Goal: Find specific page/section: Find specific page/section

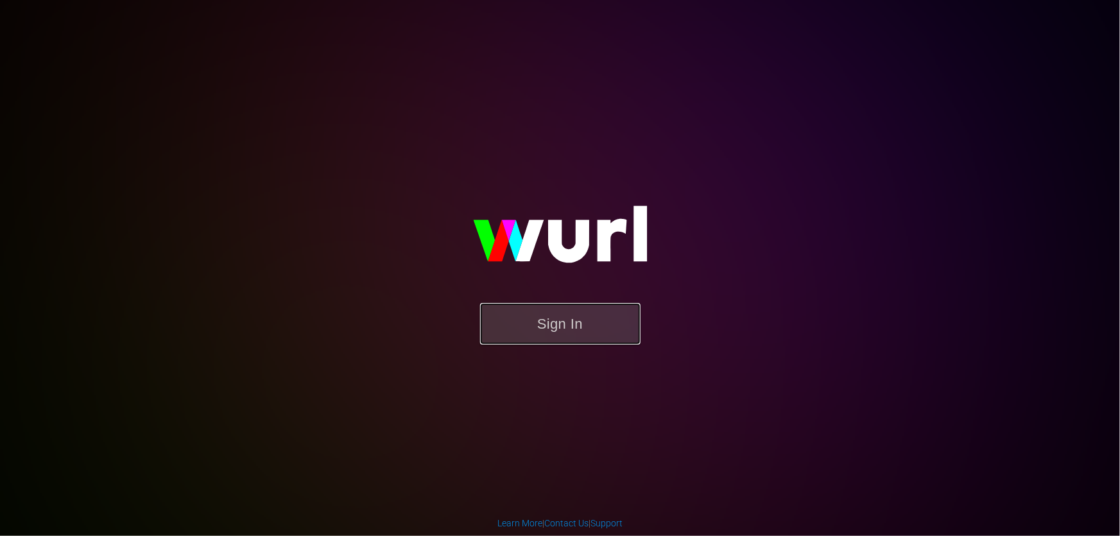
click at [547, 329] on button "Sign In" at bounding box center [560, 324] width 160 height 42
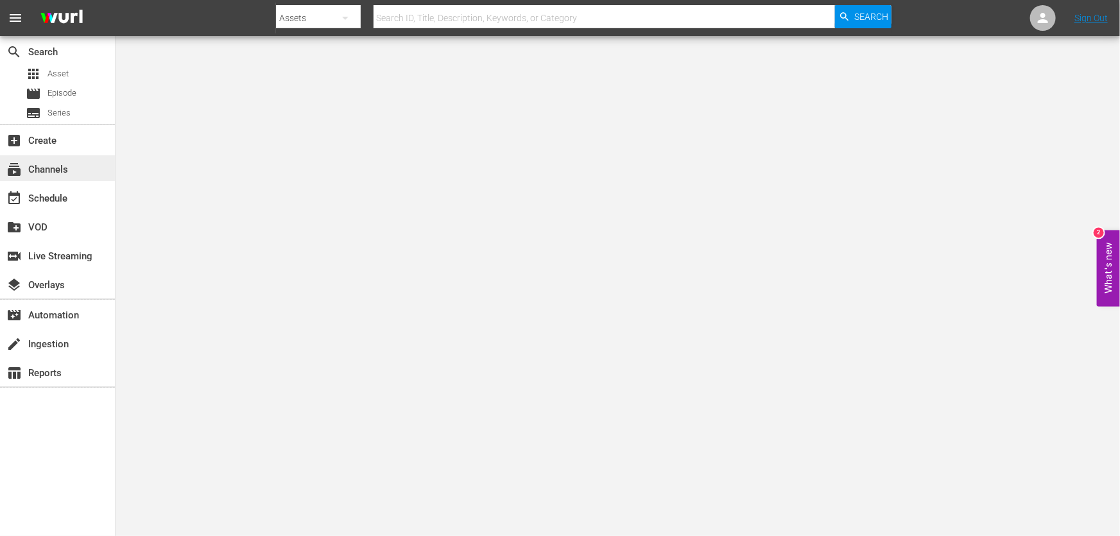
click at [58, 171] on div "subscriptions Channels" at bounding box center [36, 168] width 72 height 12
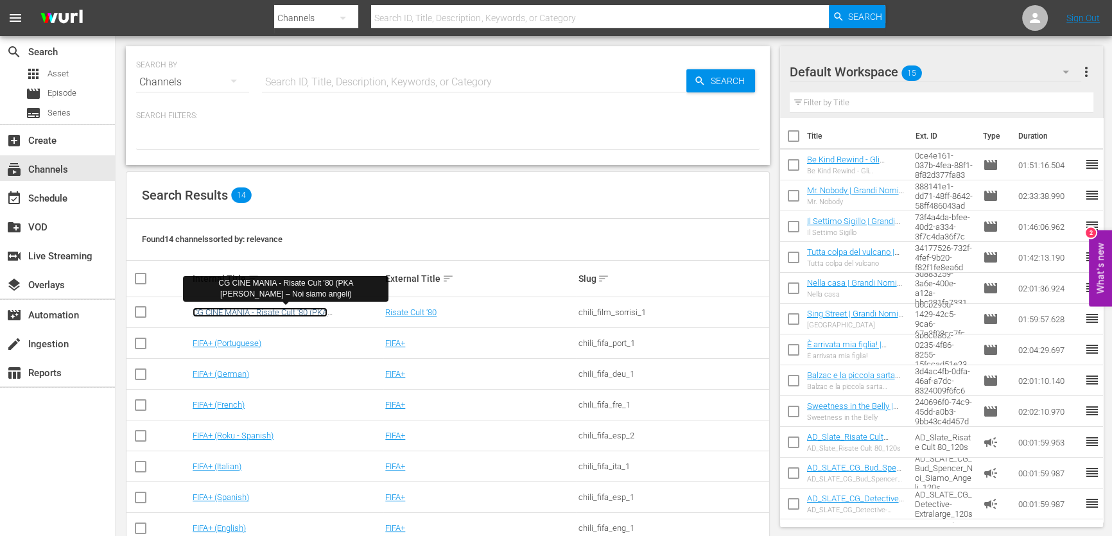
click at [248, 316] on link "CG CINE MANIA - Risate Cult '80 (PKA Bud Spencer – Noi siamo angeli)" at bounding box center [260, 316] width 135 height 19
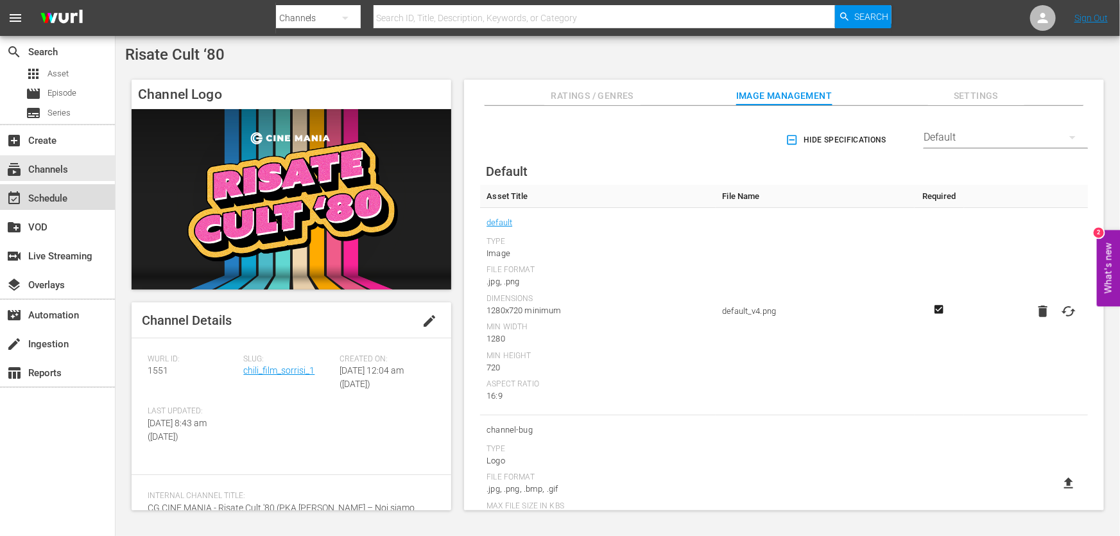
click at [83, 198] on div "event_available Schedule" at bounding box center [57, 197] width 115 height 26
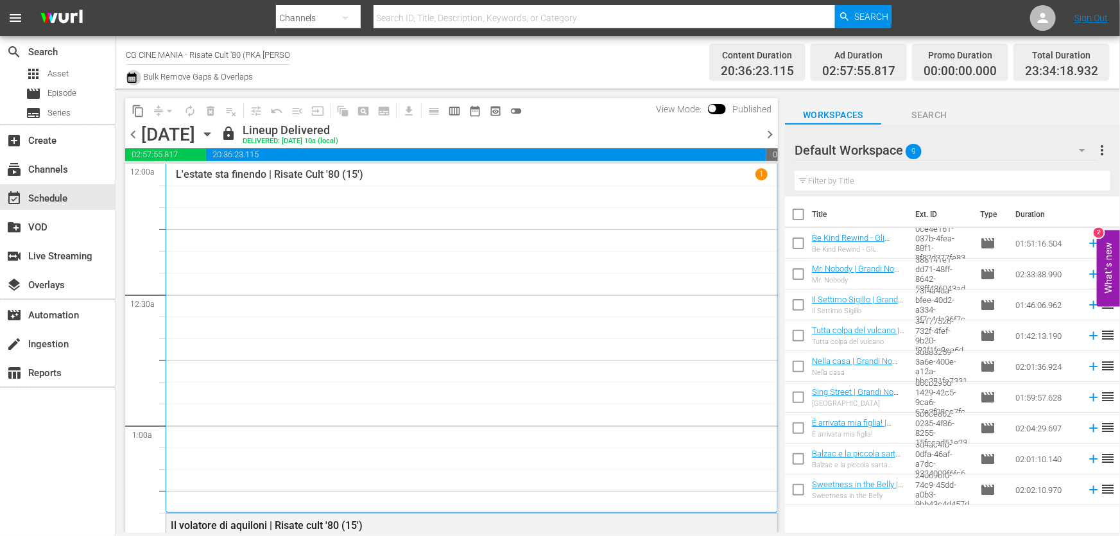
click at [128, 79] on icon "button" at bounding box center [132, 77] width 12 height 15
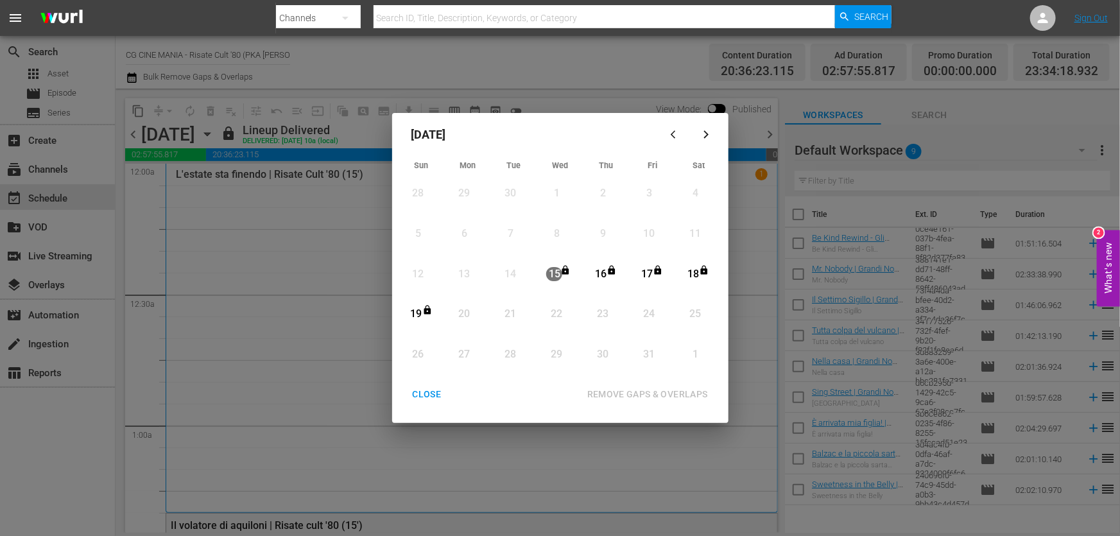
click at [65, 194] on div "October 2025 Sun Mon Tue Wed Thu Fri Sat 28 View Lineup 29 View Lineup 30 View …" at bounding box center [560, 268] width 1120 height 536
click at [435, 391] on div "CLOSE" at bounding box center [426, 394] width 49 height 16
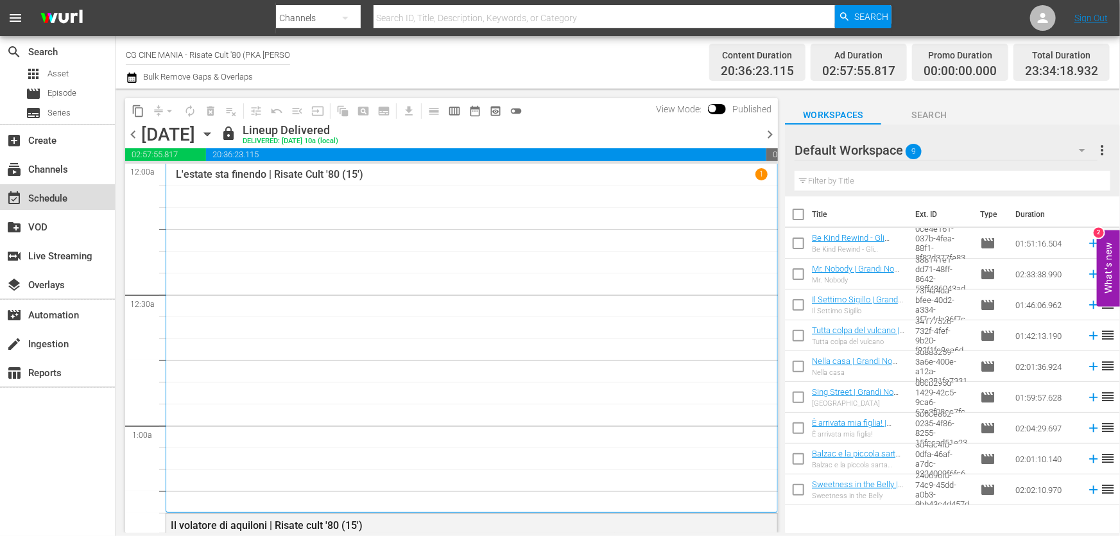
click at [63, 202] on div "event_available Schedule" at bounding box center [36, 197] width 72 height 12
click at [55, 169] on div "subscriptions Channels" at bounding box center [36, 168] width 72 height 12
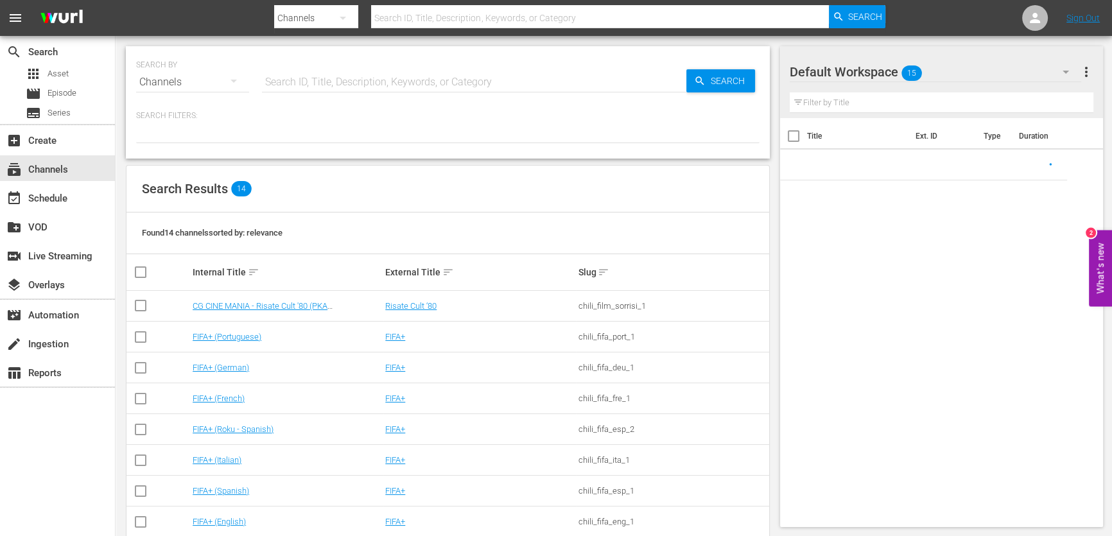
click at [325, 84] on input "text" at bounding box center [474, 82] width 424 height 31
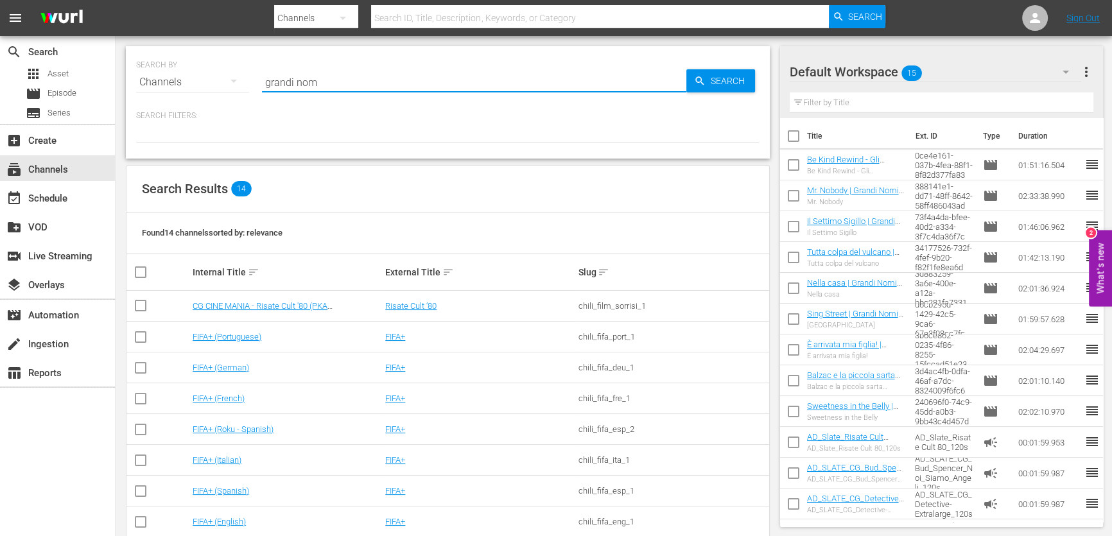
type input "grandi nomi"
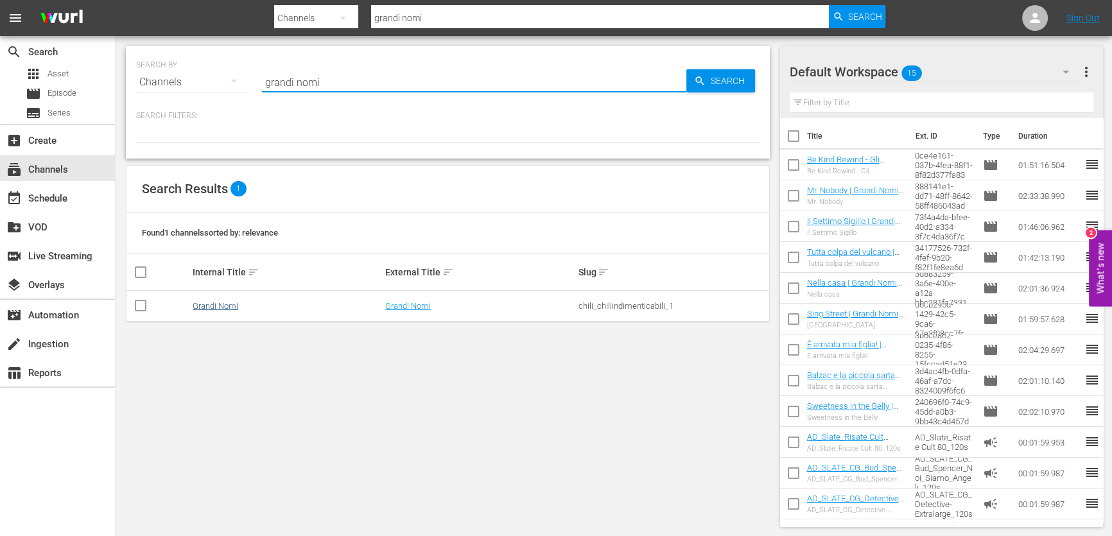
type input "grandi nomi"
click at [209, 302] on link "Grandi Nomi" at bounding box center [216, 306] width 46 height 10
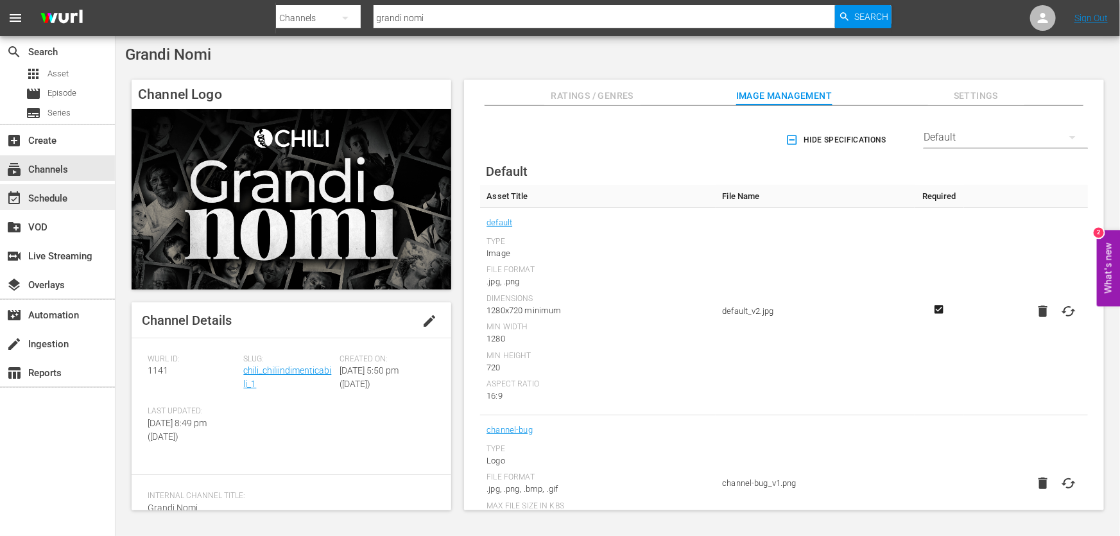
click at [51, 196] on div "event_available Schedule" at bounding box center [36, 197] width 72 height 12
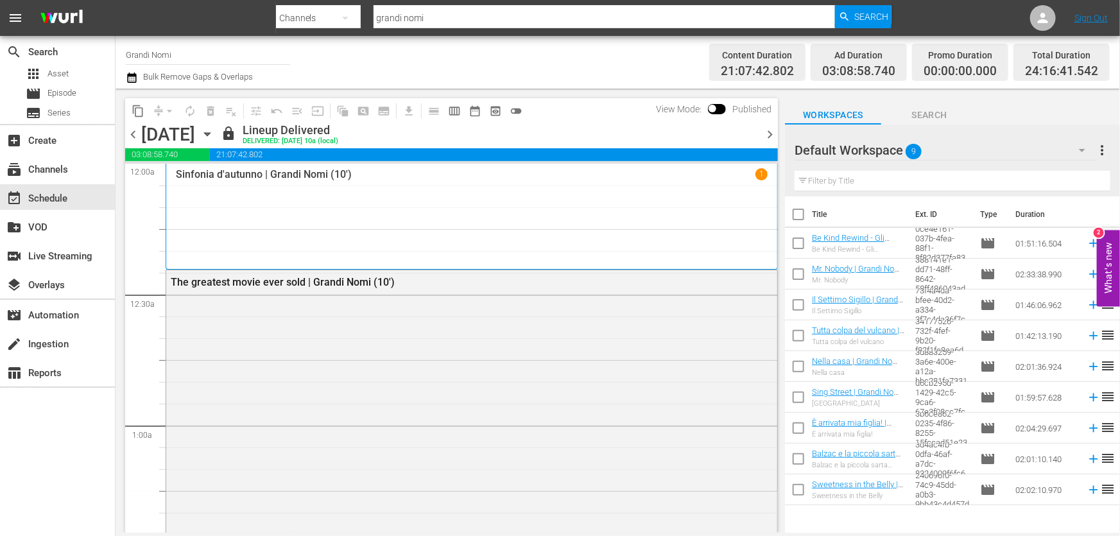
click at [141, 76] on span "Bulk Remove Gaps & Overlaps" at bounding box center [197, 77] width 112 height 10
click at [130, 76] on icon "button" at bounding box center [132, 77] width 12 height 15
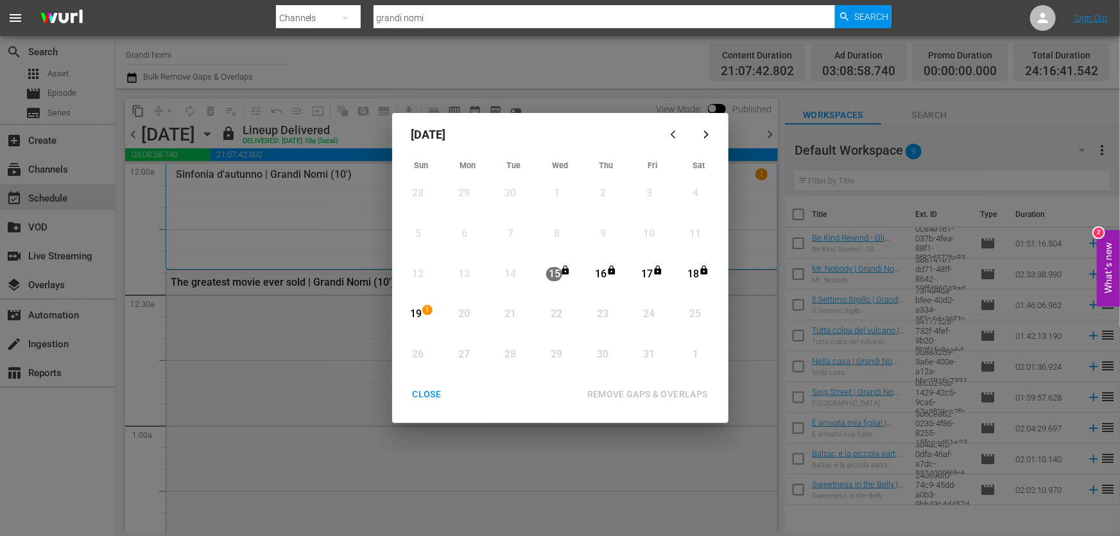
click at [414, 398] on div "CLOSE" at bounding box center [426, 394] width 49 height 16
